Goal: Check status

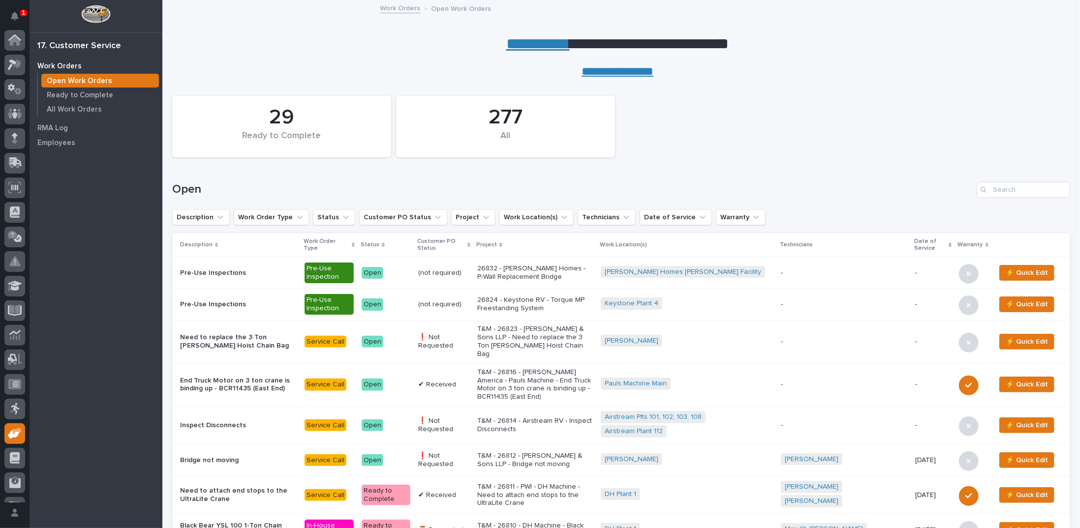
scroll to position [44, 0]
click at [991, 189] on input "Search" at bounding box center [1022, 190] width 93 height 16
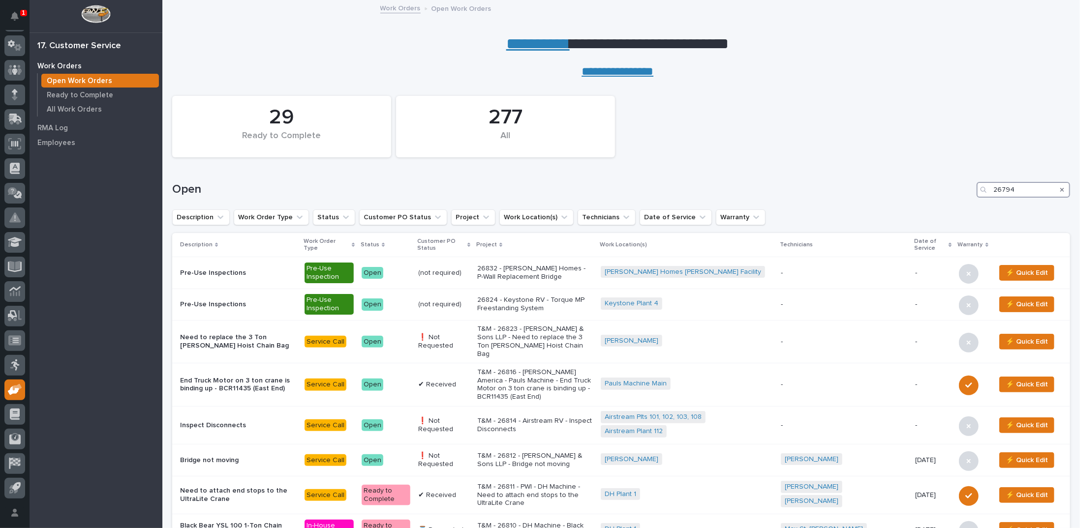
type input "26794"
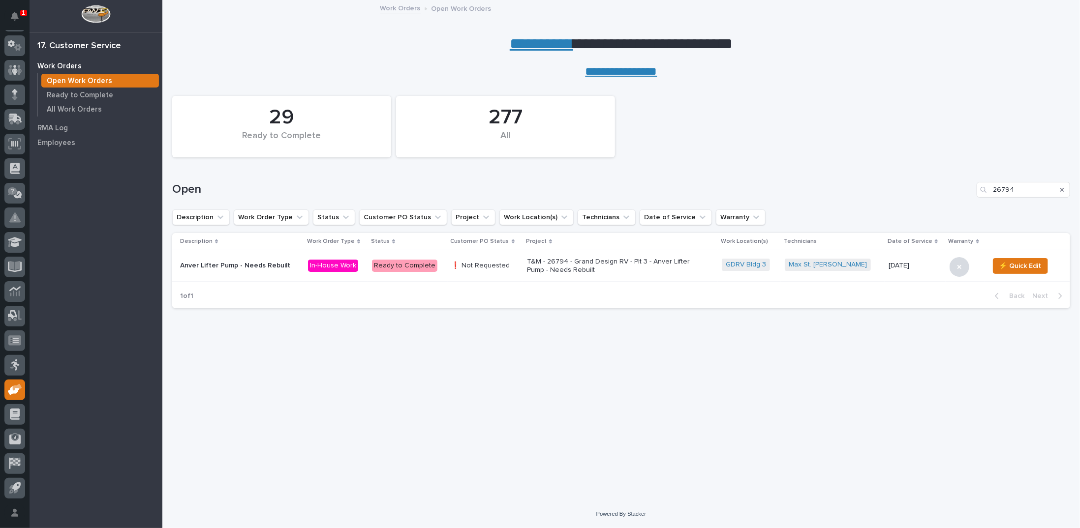
click at [593, 265] on p "T&M - 26794 - Grand Design RV - Plt 3 - Anver Lifter Pump - Needs Rebuilt" at bounding box center [613, 266] width 172 height 17
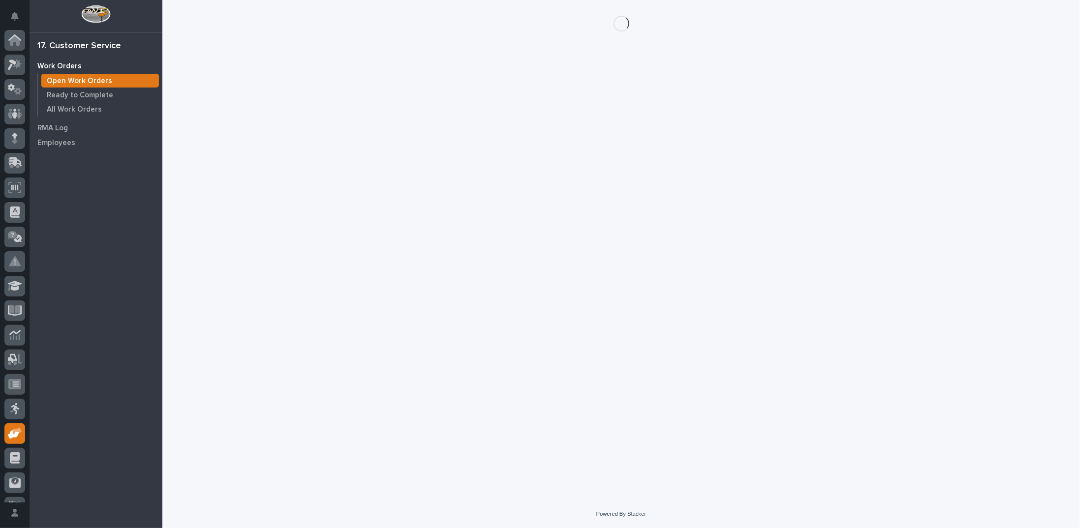
scroll to position [44, 0]
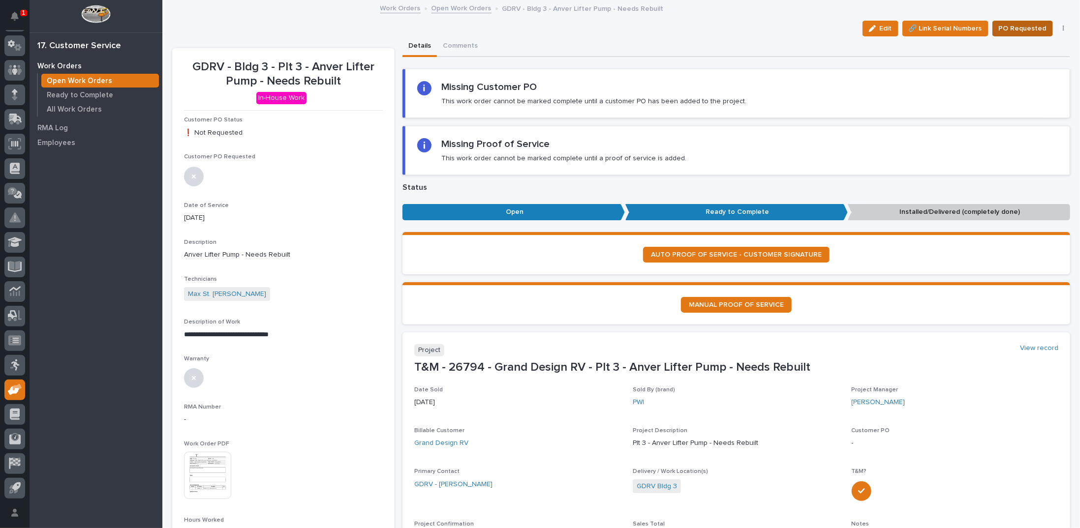
click at [1008, 25] on span "PO Requested" at bounding box center [1022, 29] width 48 height 12
click at [458, 13] on div "Work Orders Open Work Orders GDRV - Bldg 3 - Anver Lifter Pump - Needs Rebuilt" at bounding box center [621, 9] width 492 height 14
click at [458, 10] on link "Open Work Orders" at bounding box center [461, 7] width 60 height 11
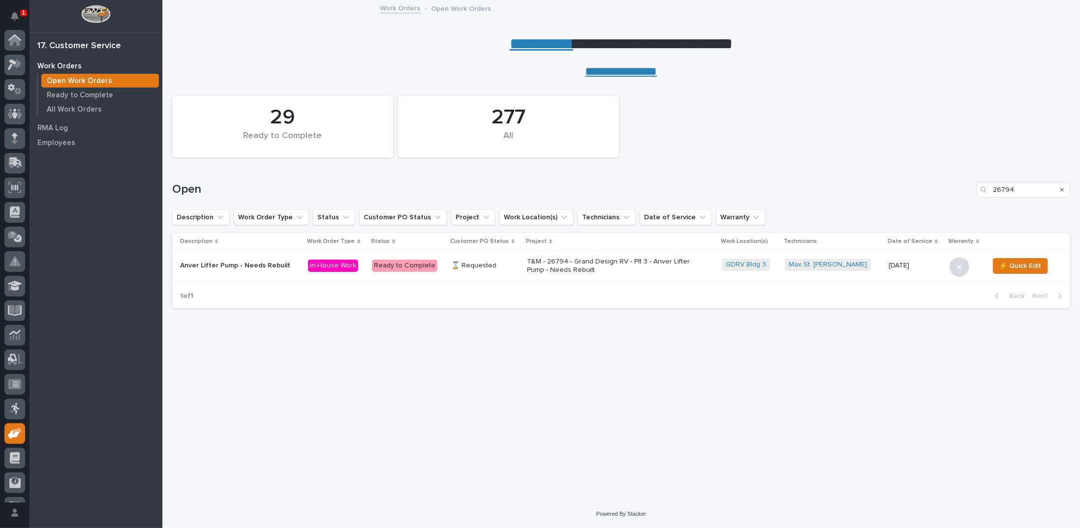
scroll to position [44, 0]
click at [1061, 190] on icon "Search" at bounding box center [1062, 190] width 4 height 4
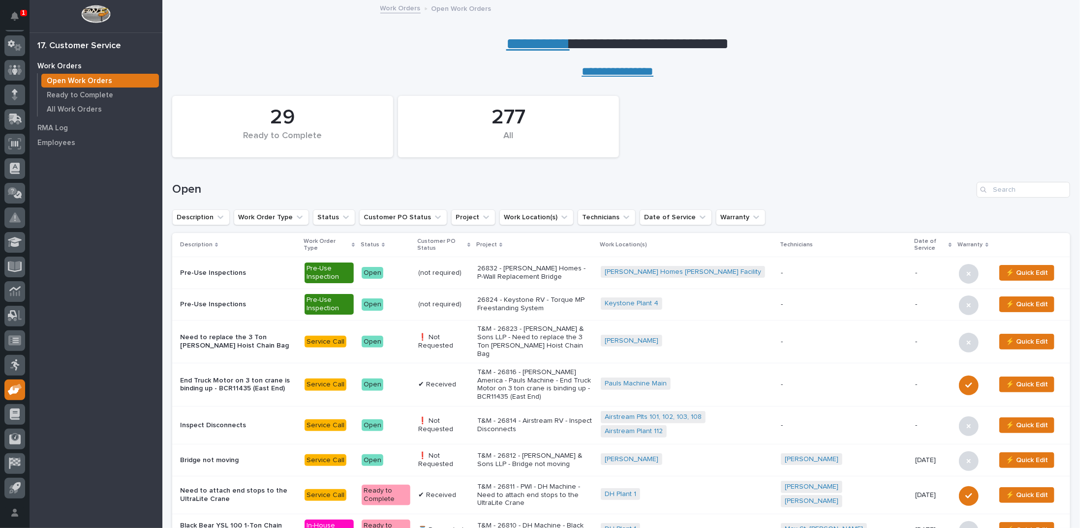
click at [533, 44] on link "**********" at bounding box center [537, 44] width 63 height 16
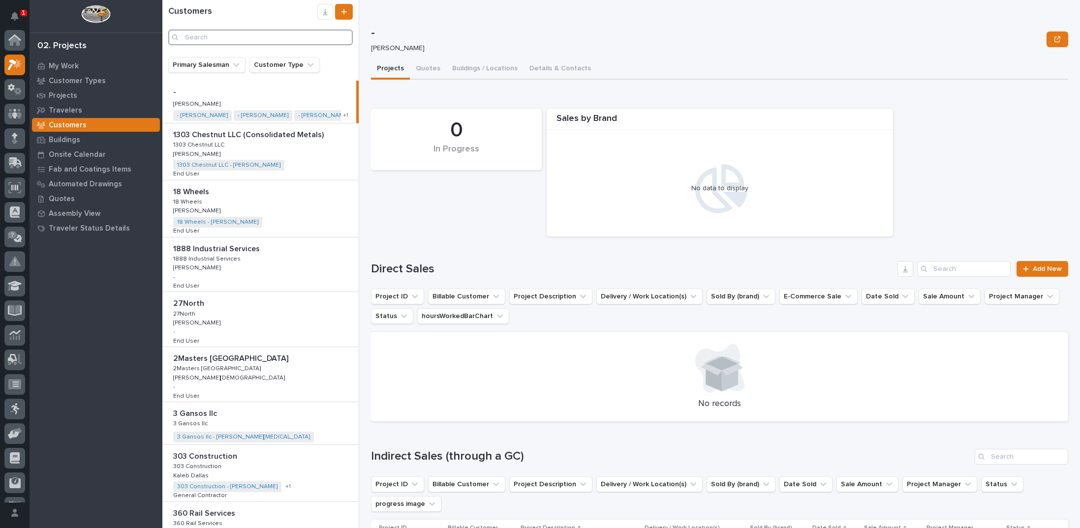
click at [203, 34] on input "Search" at bounding box center [260, 38] width 184 height 16
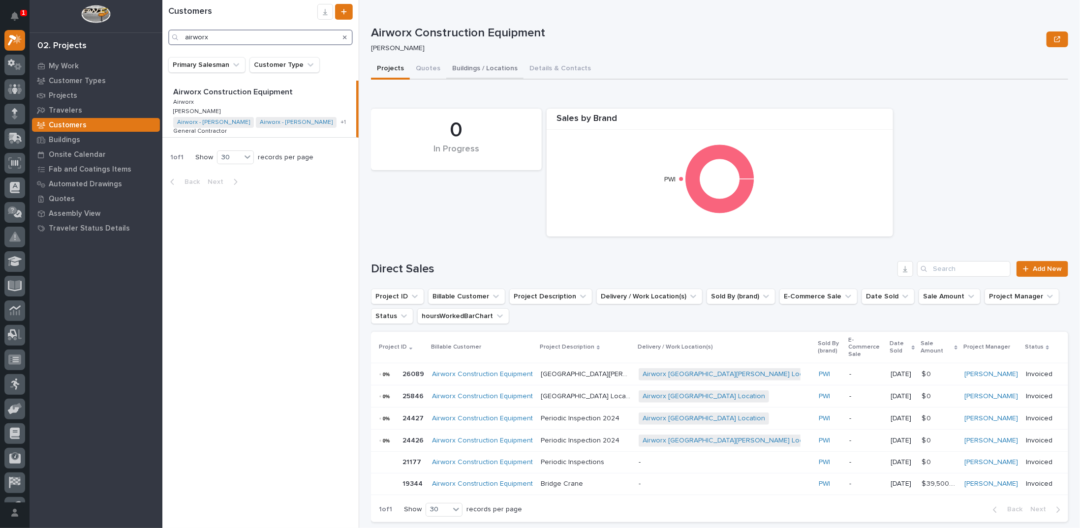
type input "airworx"
click at [495, 68] on button "Buildings / Locations" at bounding box center [484, 69] width 77 height 21
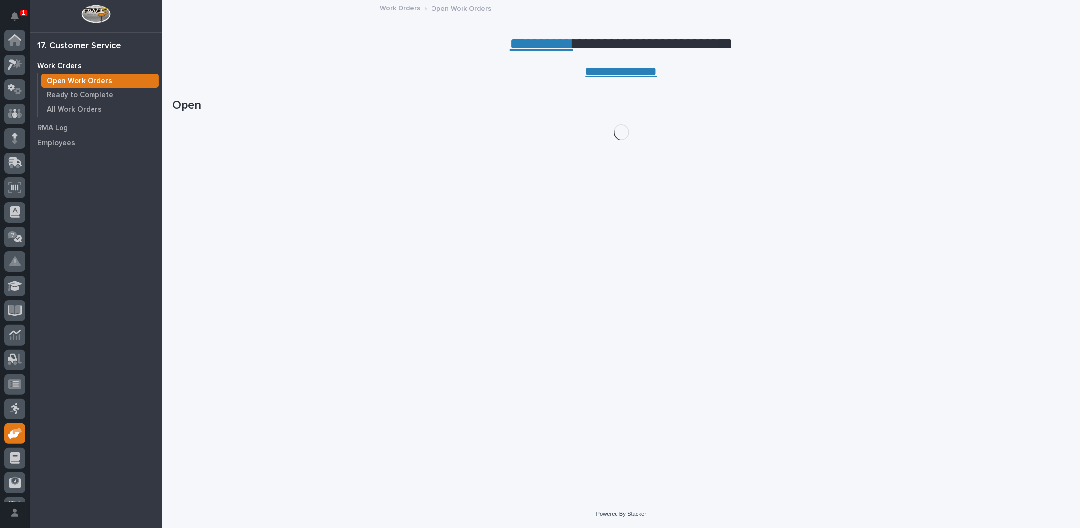
scroll to position [44, 0]
